Goal: Information Seeking & Learning: Learn about a topic

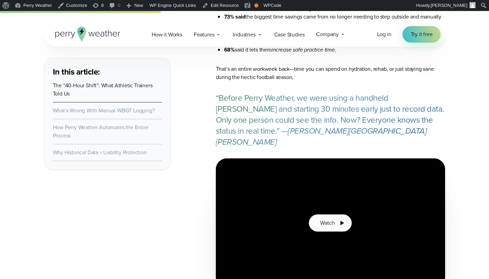
scroll to position [487, 0]
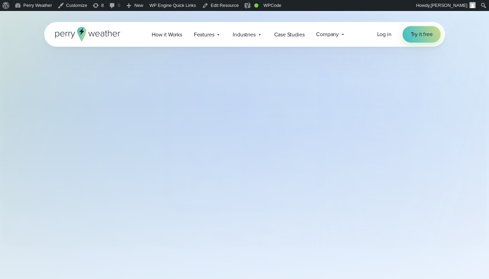
select select "***"
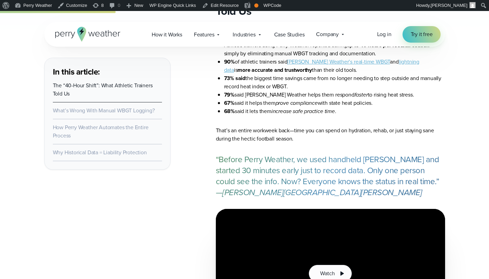
scroll to position [364, 0]
